Goal: Use online tool/utility: Use online tool/utility

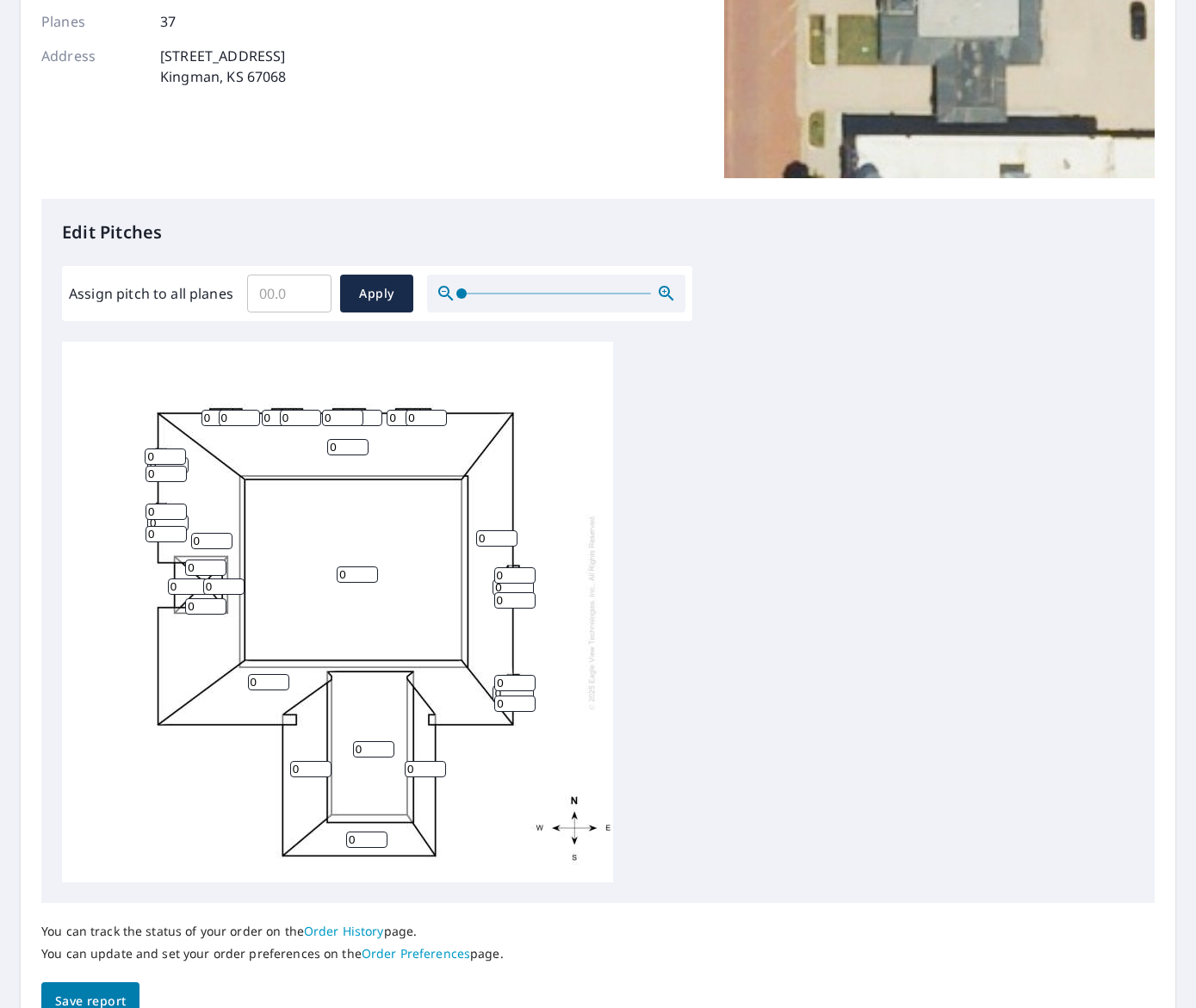
click at [206, 419] on input "0" at bounding box center [221, 417] width 41 height 16
click at [253, 413] on input "1" at bounding box center [239, 417] width 41 height 16
click at [253, 413] on input "2" at bounding box center [239, 417] width 41 height 16
click at [253, 413] on input "3" at bounding box center [239, 417] width 41 height 16
click at [253, 413] on input "4" at bounding box center [239, 417] width 41 height 16
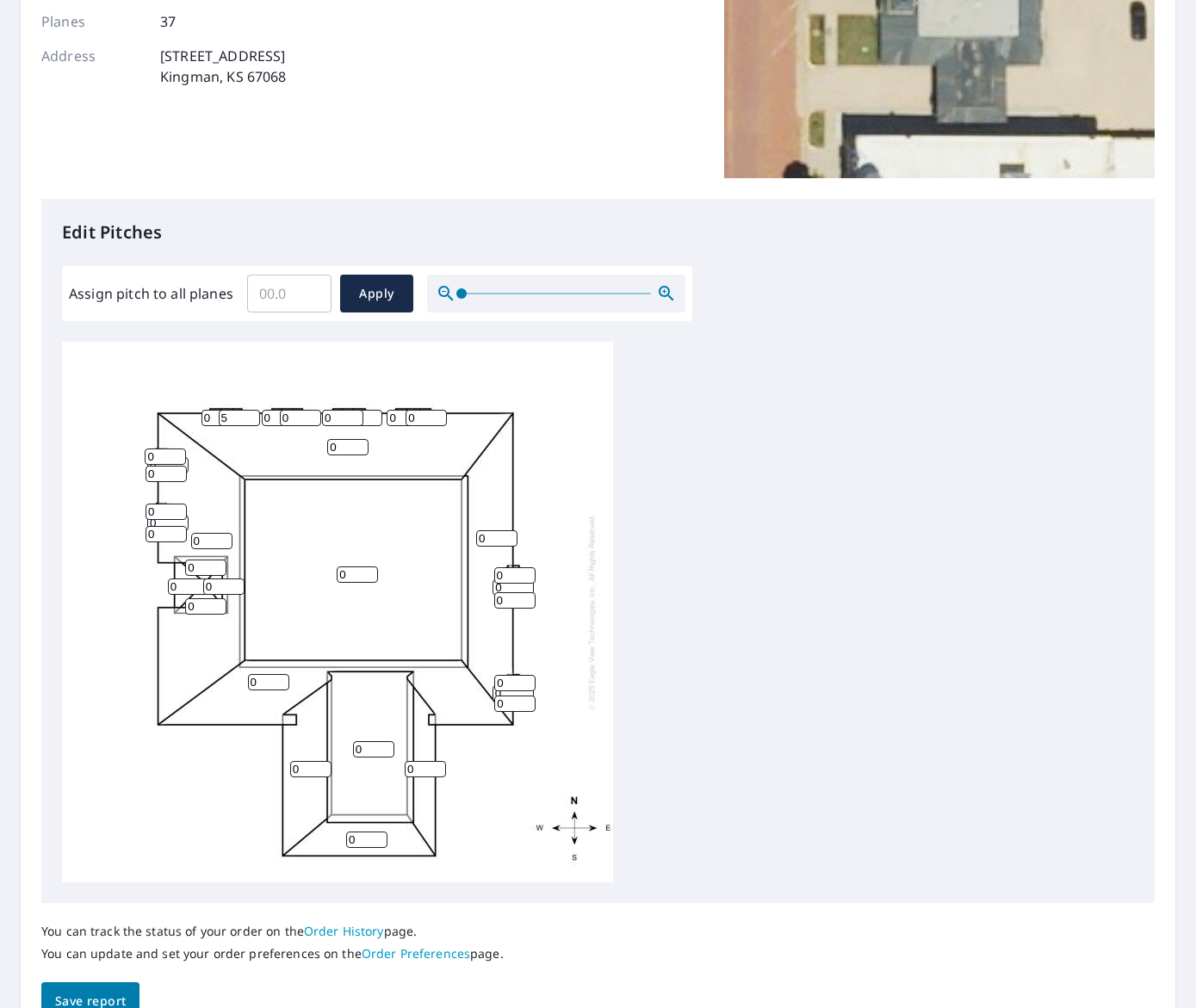
click at [253, 413] on input "5" at bounding box center [239, 417] width 41 height 16
click at [253, 413] on input "6" at bounding box center [239, 417] width 41 height 16
type input "7"
click at [253, 413] on input "7" at bounding box center [239, 417] width 41 height 16
click at [249, 390] on div "0 0 0 0 0 0 0 0 0 0 0 0 0 0 0 0 0 0 0 0 0 0 0 0 0 0 0 0 0 0 0 0 0 0 0 0 7" at bounding box center [337, 612] width 551 height 541
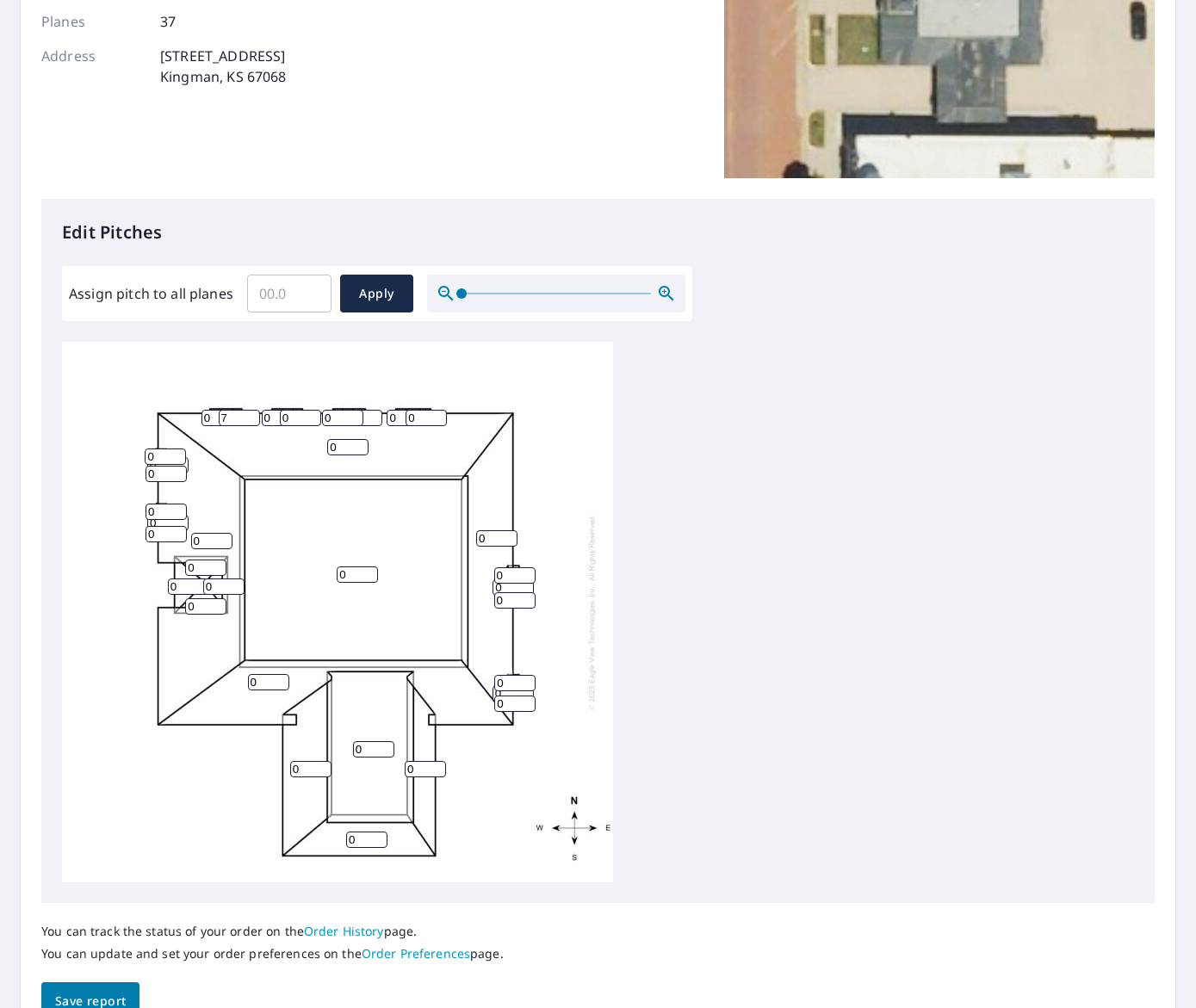
click at [489, 381] on div "0 0 0 0 0 0 0 0 0 0 0 0 0 0 0 0 0 0 0 0 0 0 0 0 0 0 0 0 0 0 0 0 0 0 0 0 7" at bounding box center [337, 612] width 551 height 541
click at [384, 284] on span "Apply" at bounding box center [376, 294] width 46 height 22
click at [309, 289] on input "0.1" at bounding box center [289, 294] width 85 height 48
type input "0"
click at [313, 300] on input "0" at bounding box center [289, 294] width 85 height 48
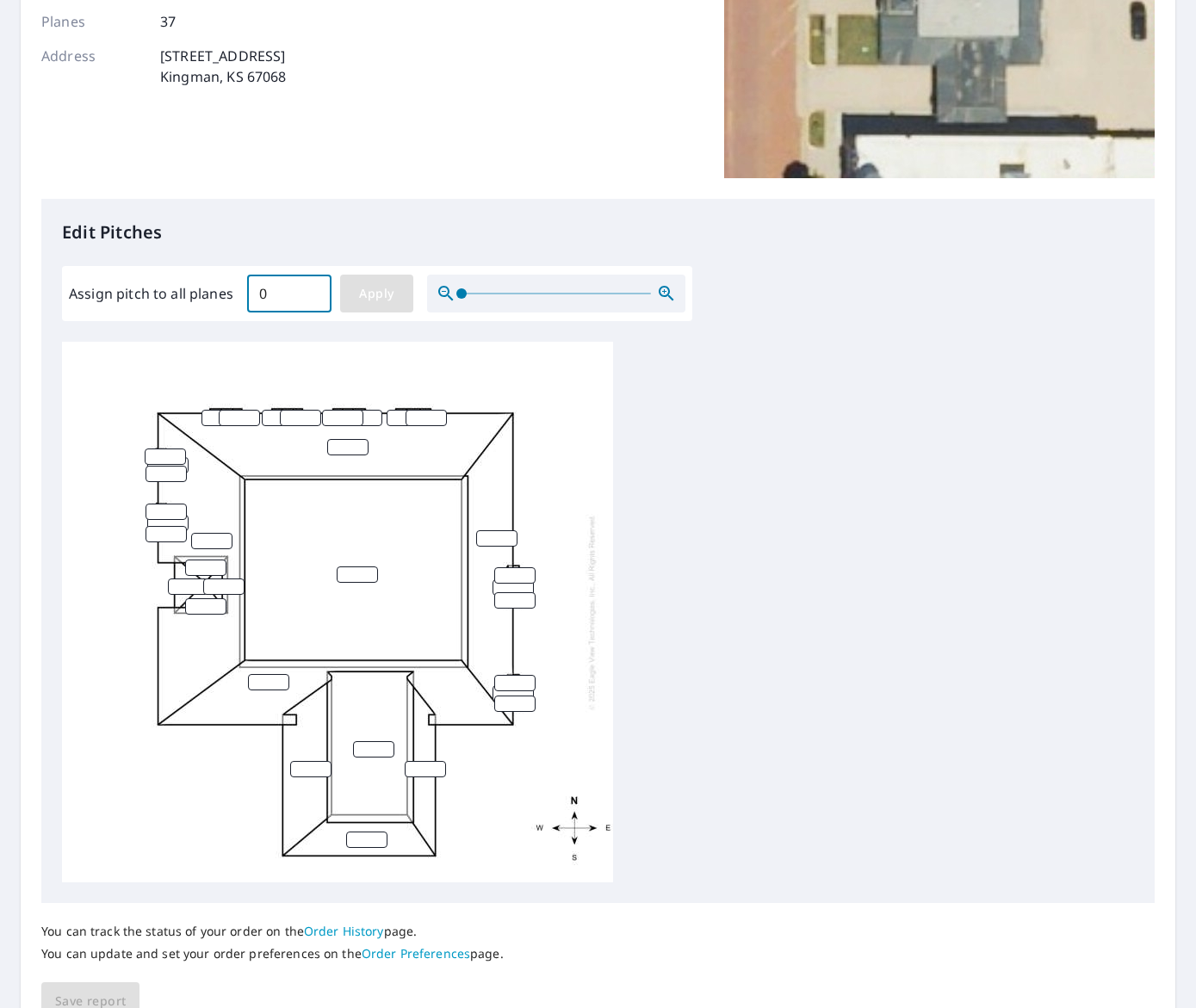
click at [395, 283] on span "Apply" at bounding box center [376, 294] width 46 height 22
type input "0"
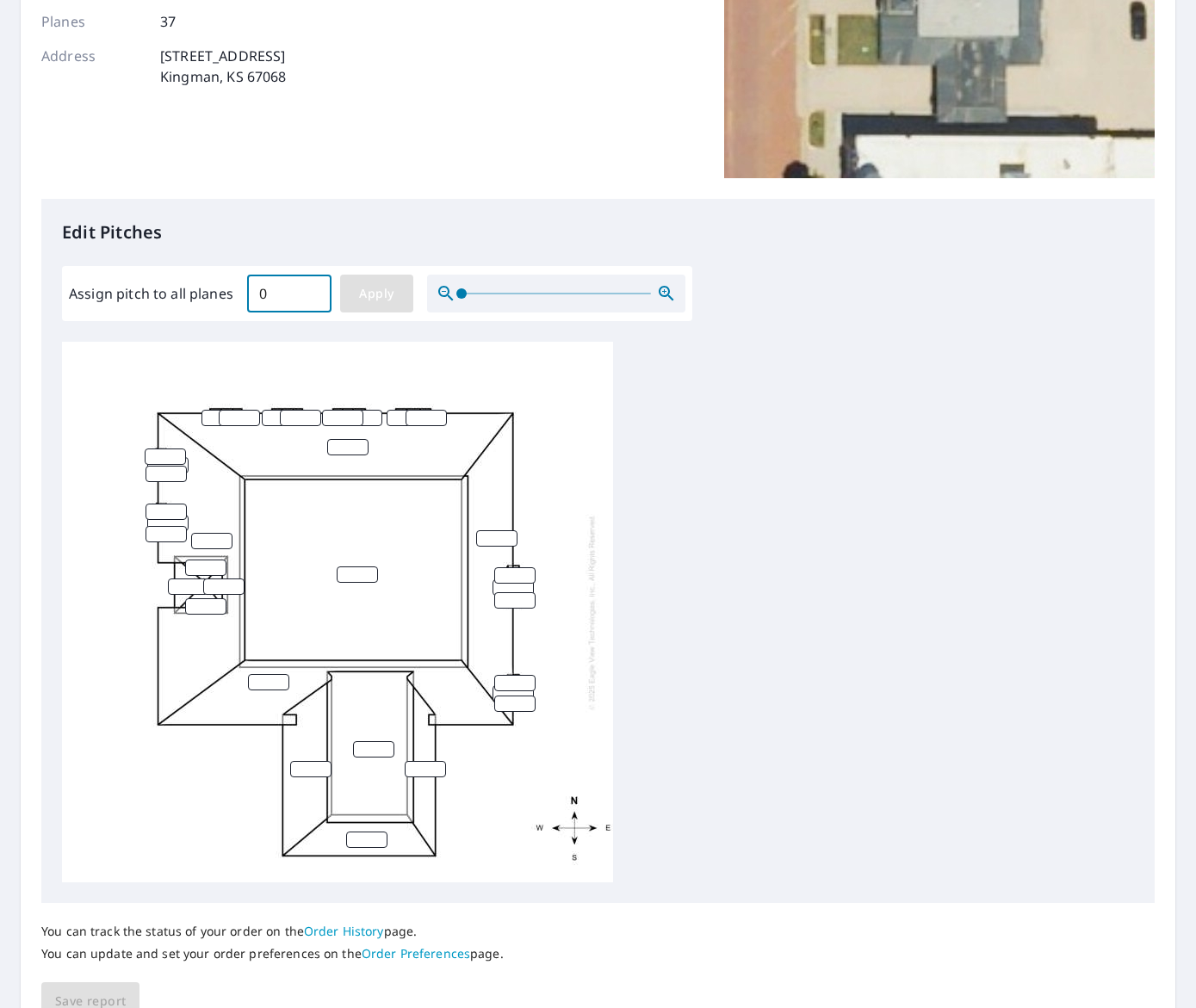
type input "0"
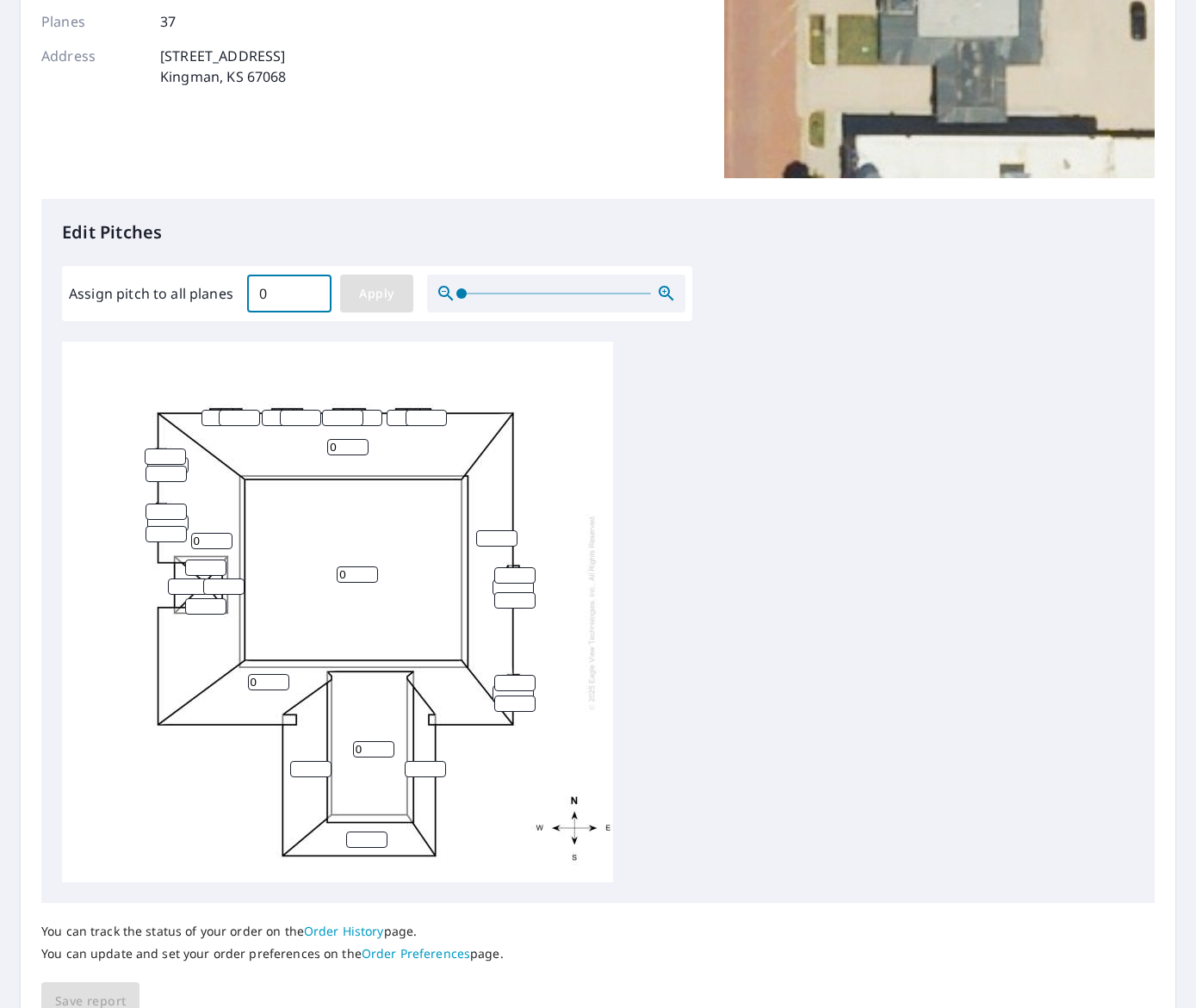
type input "0"
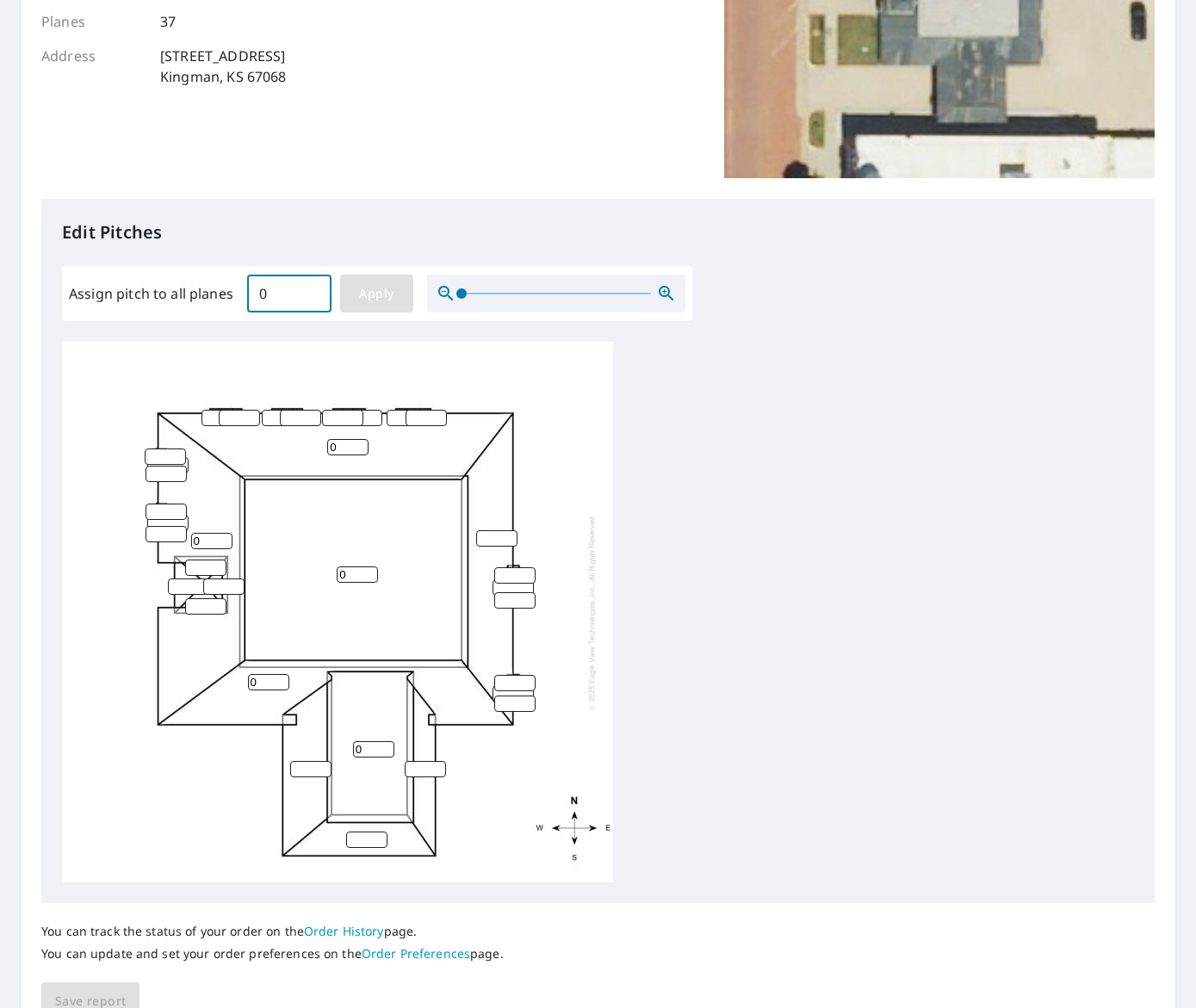
type input "0"
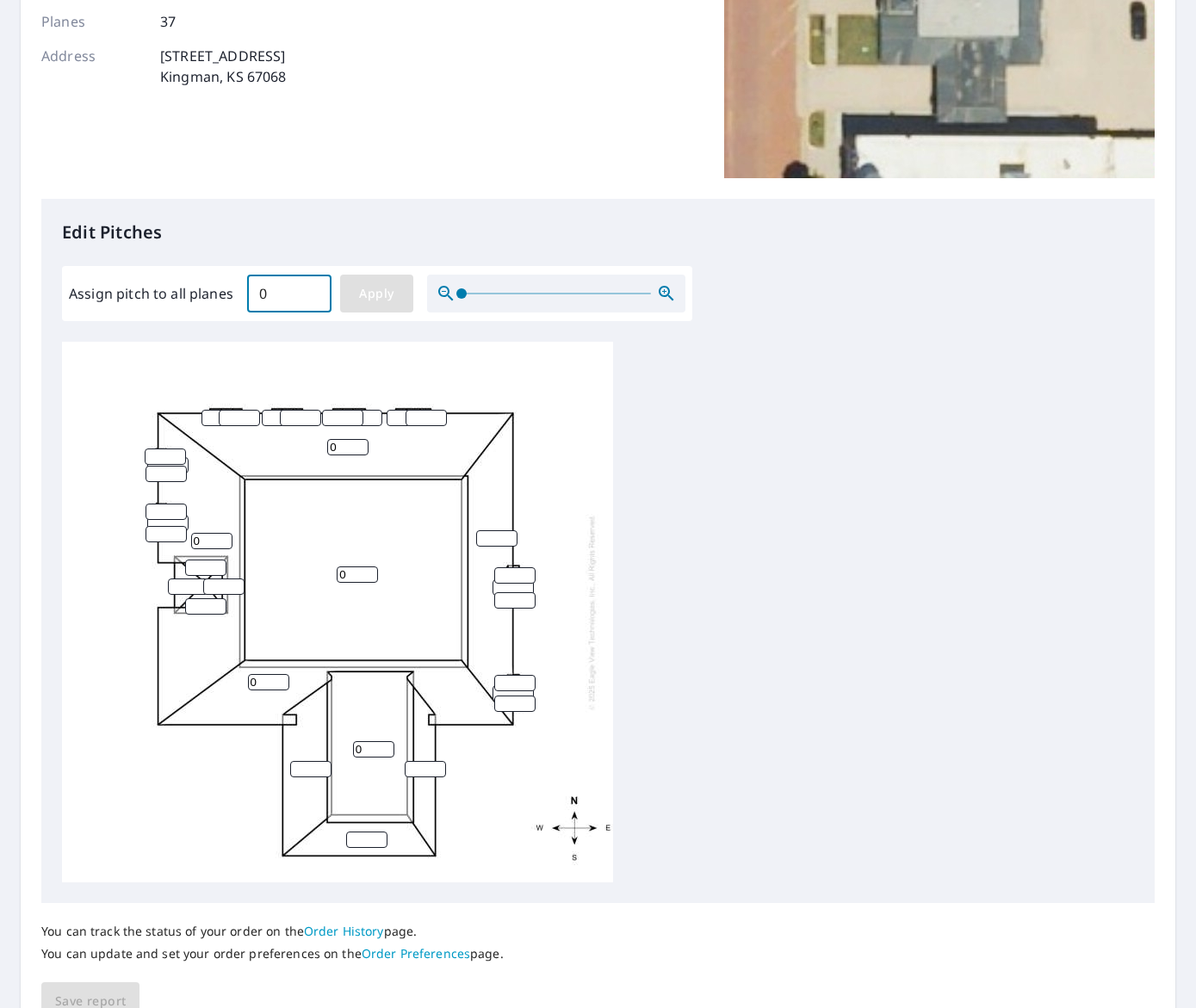
type input "0"
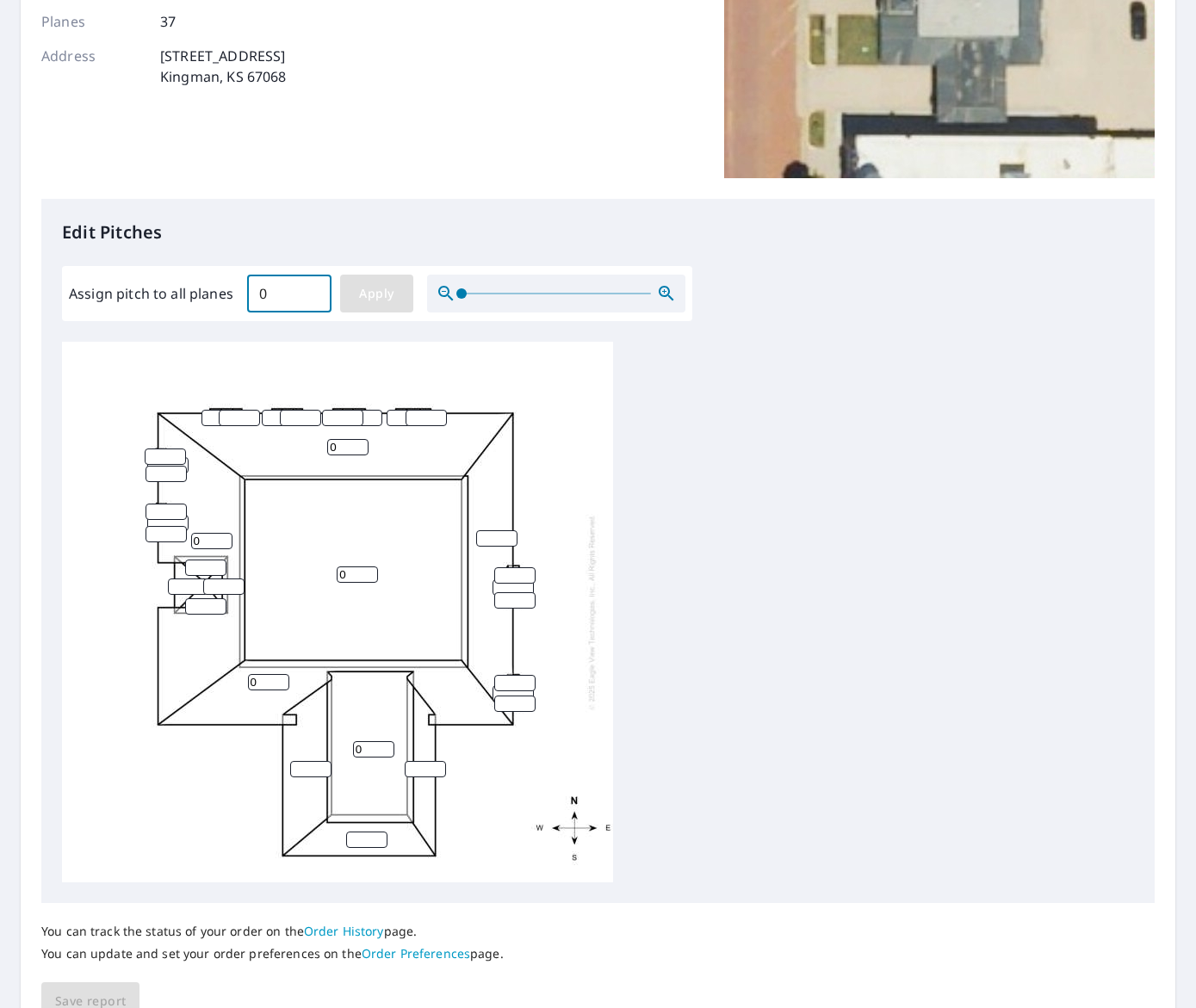
type input "0"
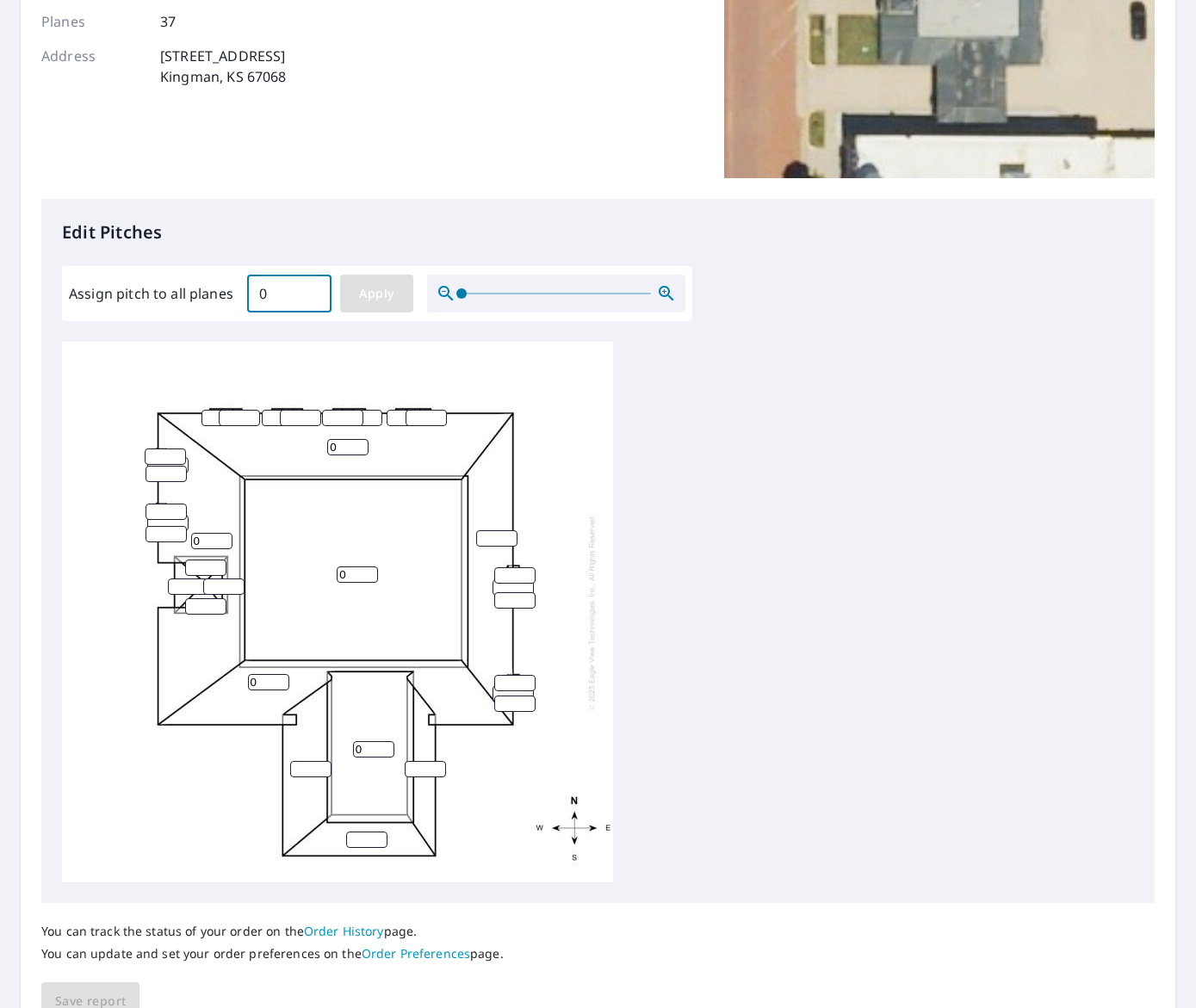
type input "0"
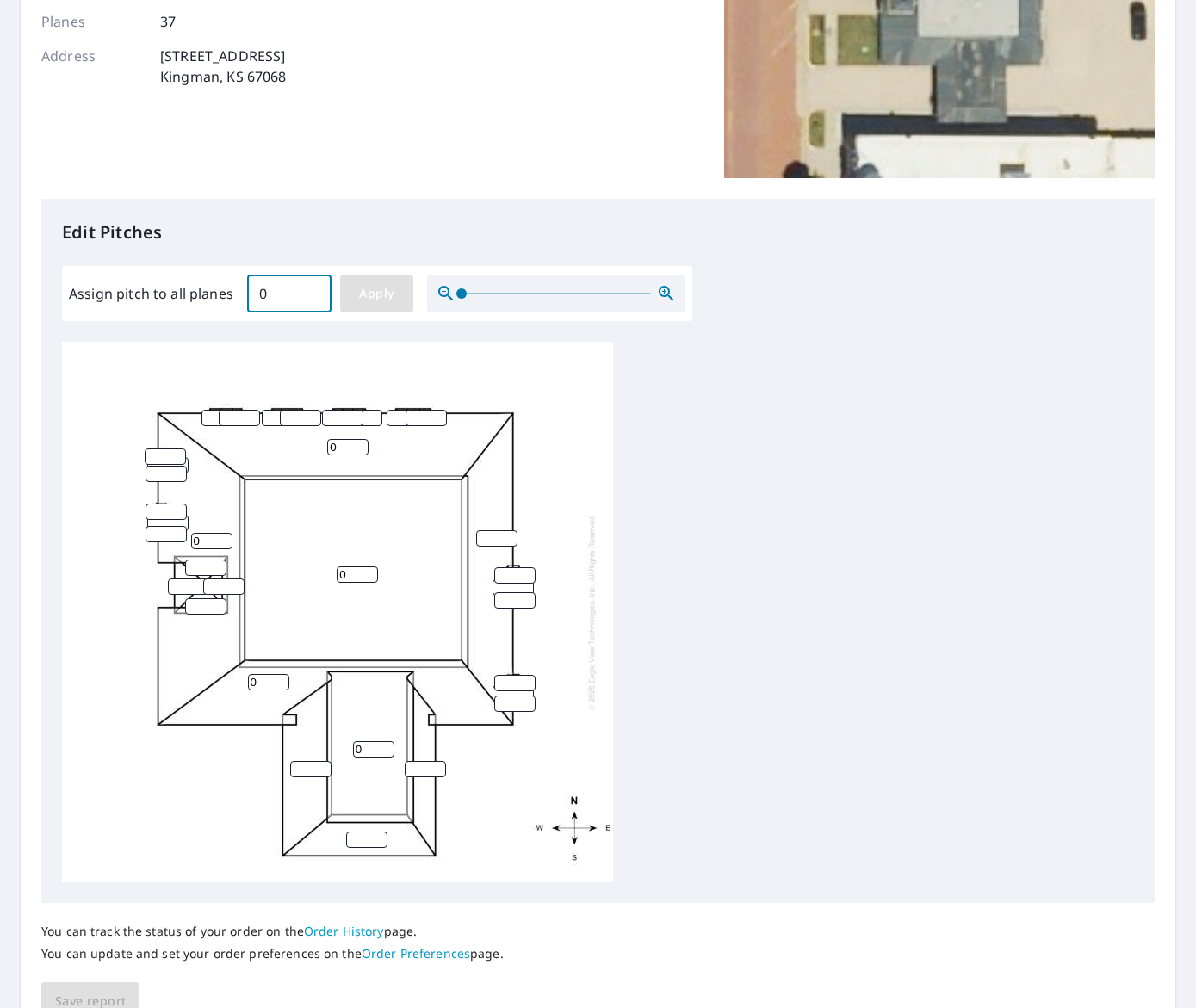
type input "0"
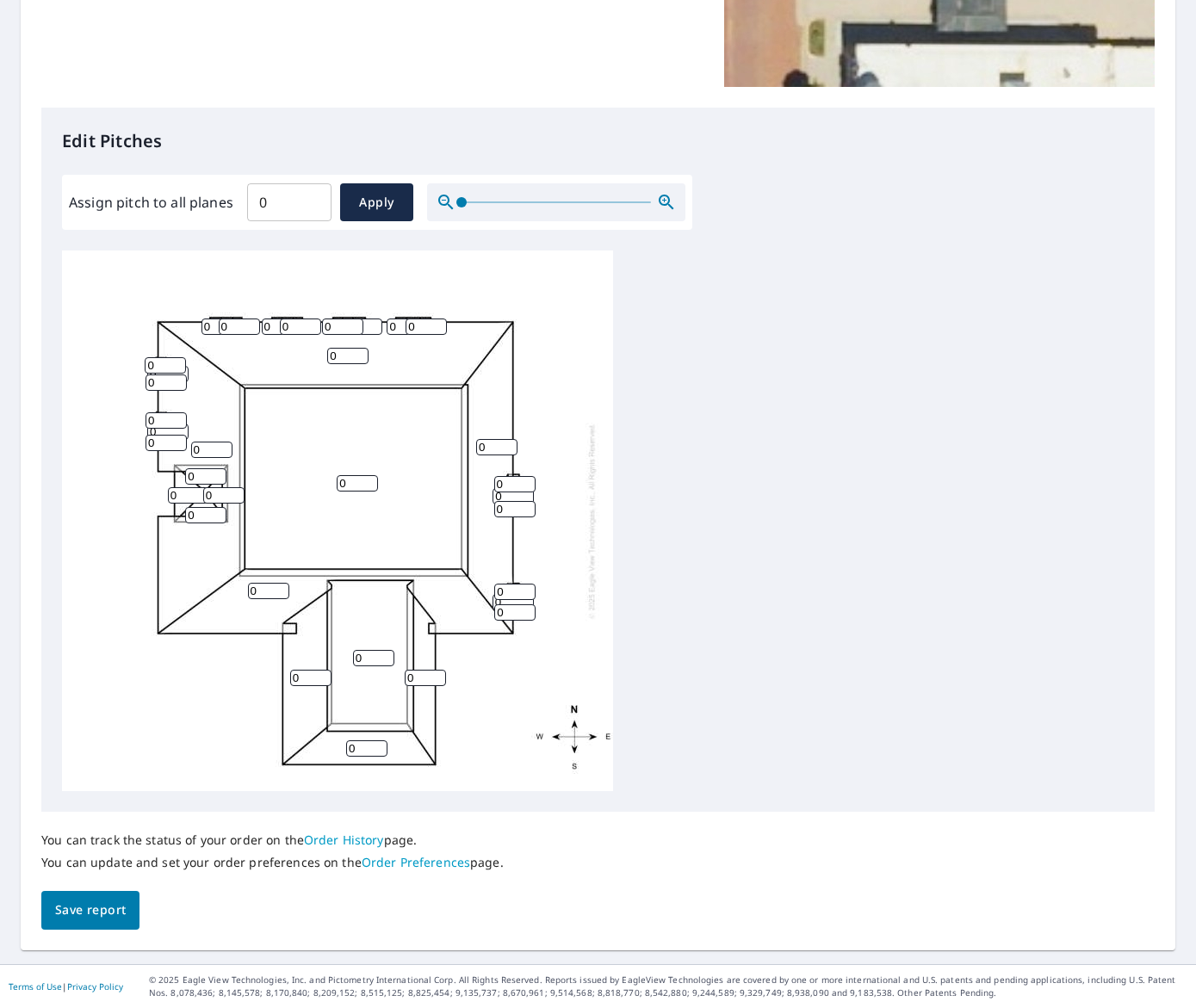
scroll to position [354, 0]
click at [106, 912] on span "Save report" at bounding box center [90, 911] width 71 height 22
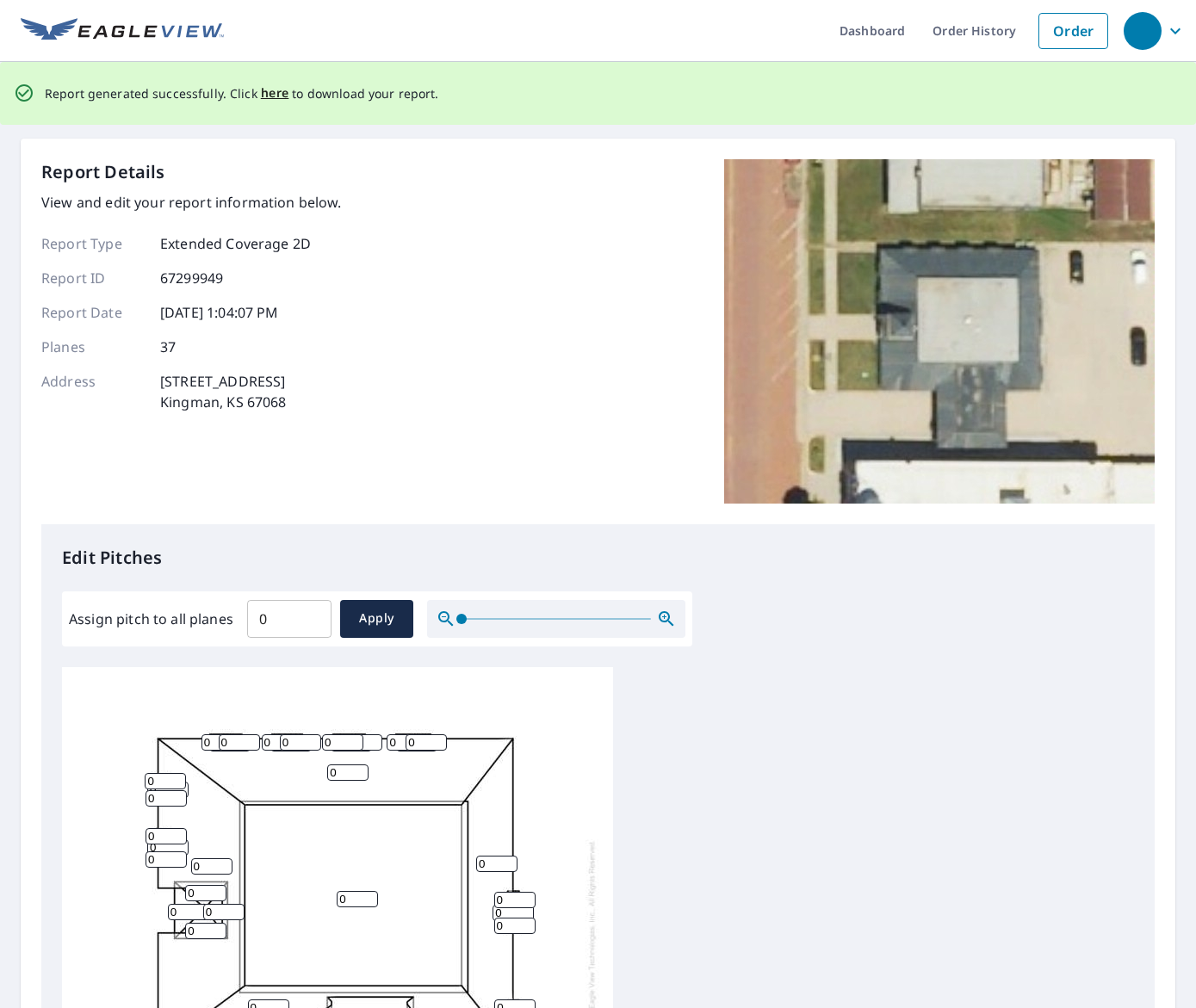
scroll to position [0, 0]
click at [282, 91] on span "here" at bounding box center [275, 95] width 29 height 22
